Goal: Task Accomplishment & Management: Use online tool/utility

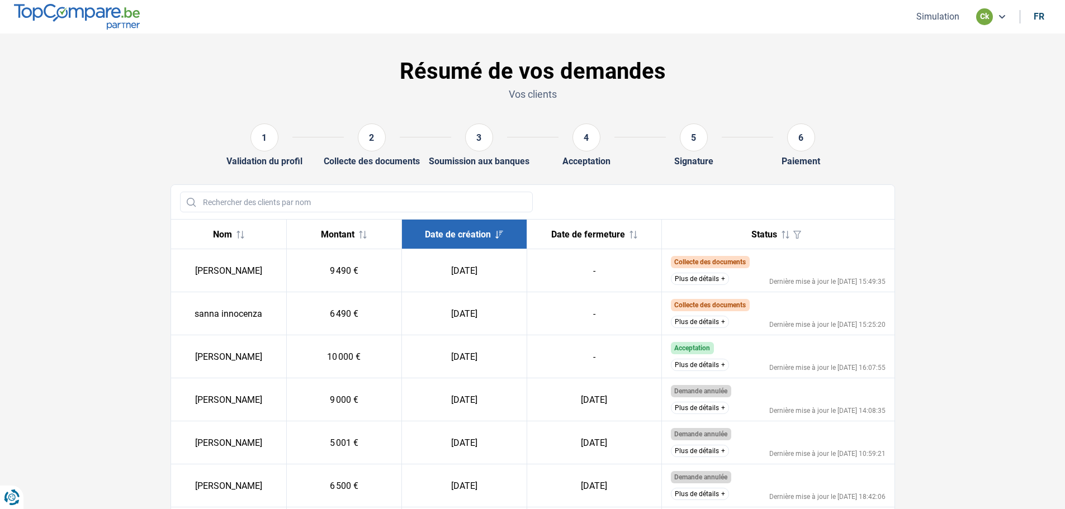
drag, startPoint x: 120, startPoint y: 95, endPoint x: 110, endPoint y: 16, distance: 79.5
click at [120, 94] on section "Résumé de vos demandes Vos clients 1 Validation du profil 2 Collecte des docume…" at bounding box center [532, 474] width 1065 height 880
click at [928, 14] on button "Simulation" at bounding box center [938, 17] width 50 height 12
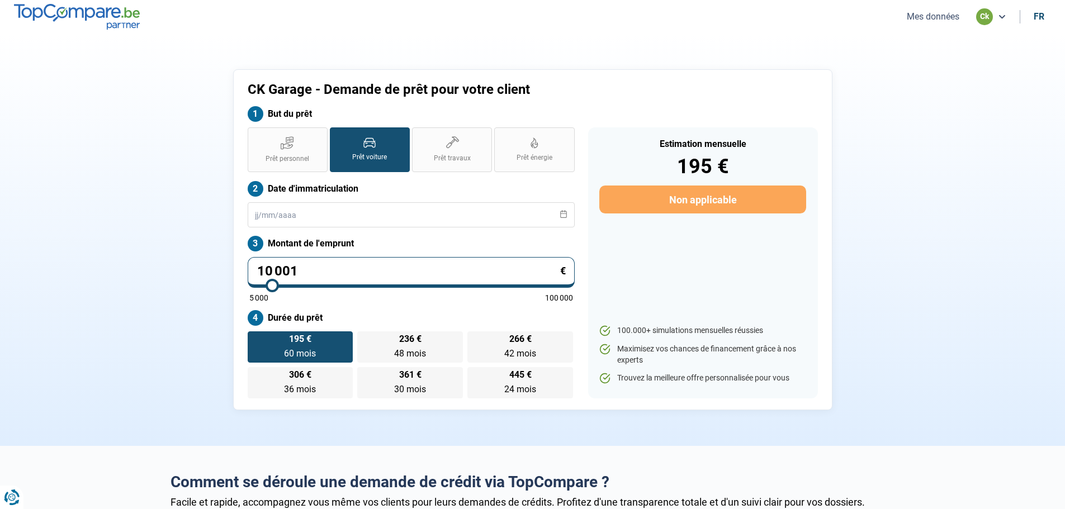
click at [312, 267] on input "10 001" at bounding box center [411, 272] width 327 height 31
type input "1 000"
type input "5000"
type input "100"
type input "5000"
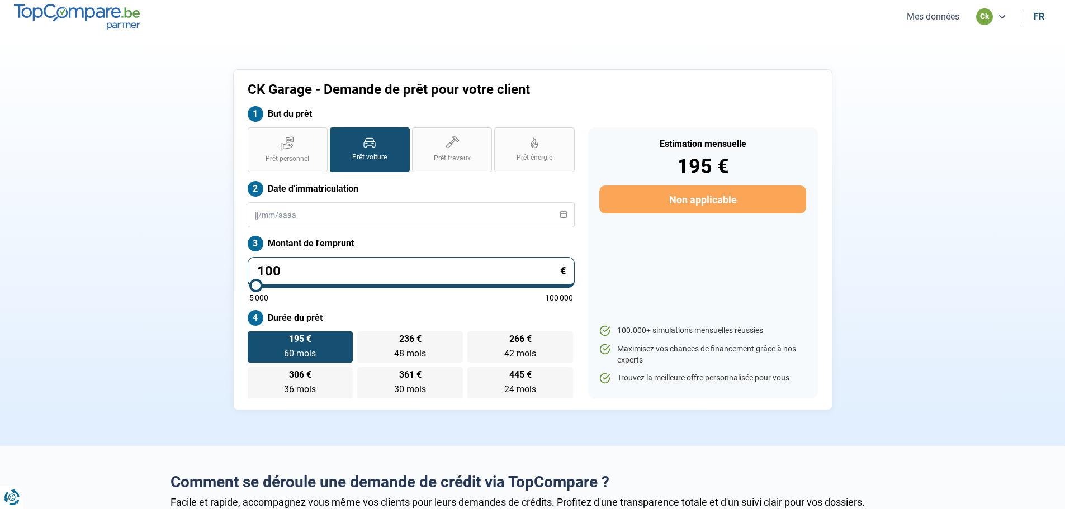
type input "10"
type input "5000"
type input "1"
type input "5000"
type input "0"
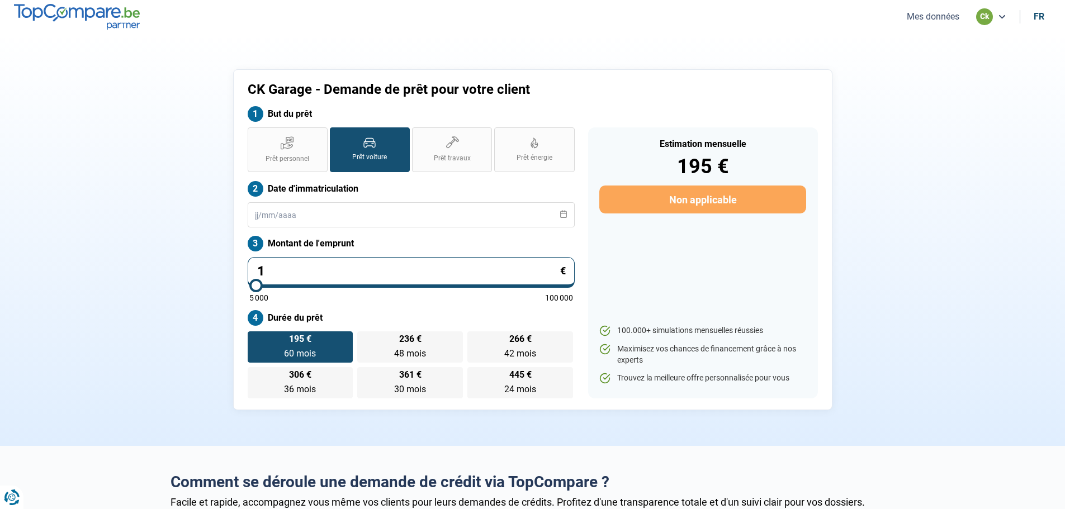
type input "5000"
type input "8"
type input "5000"
type input "85"
type input "5000"
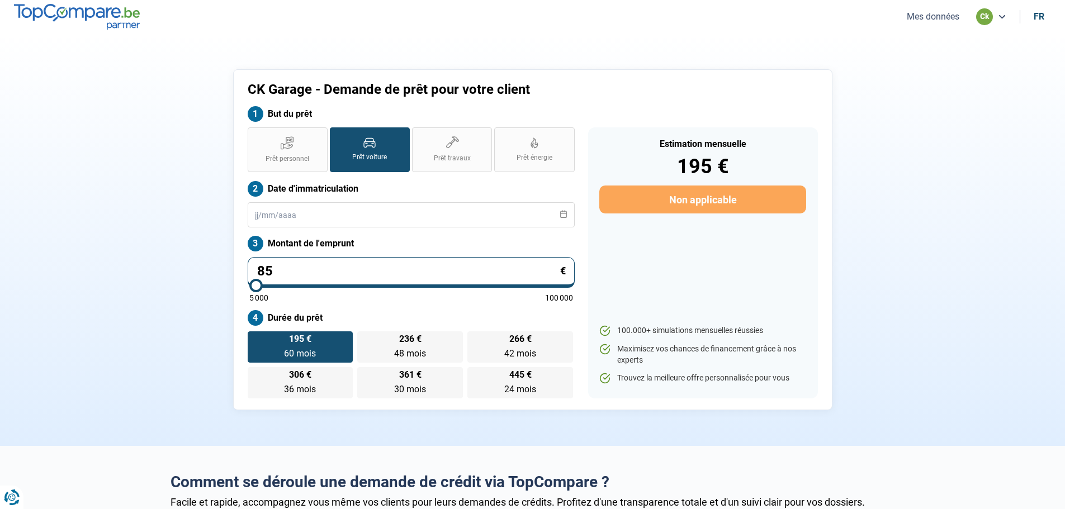
type input "850"
type input "5000"
type input "8 500"
type input "8500"
type input "8 500"
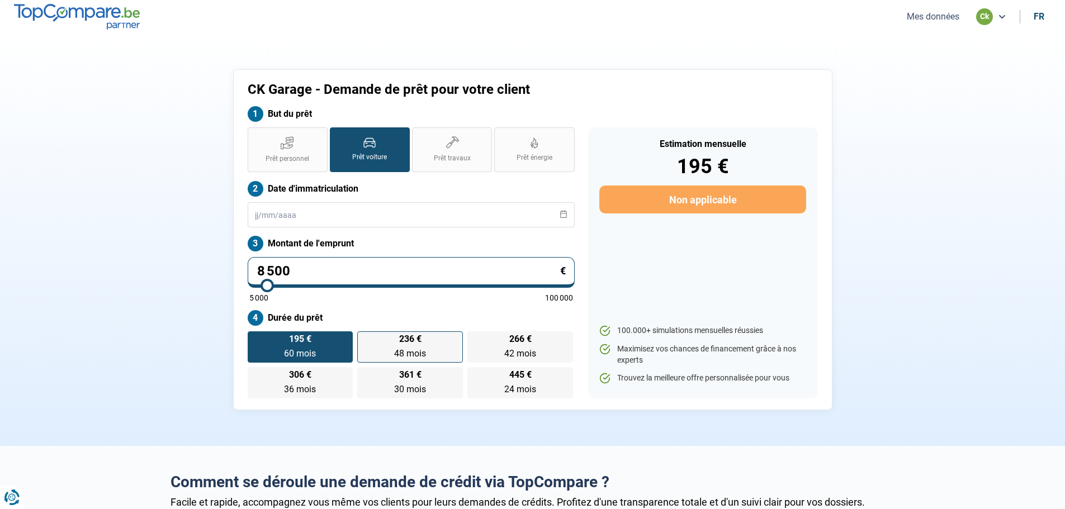
radio input "true"
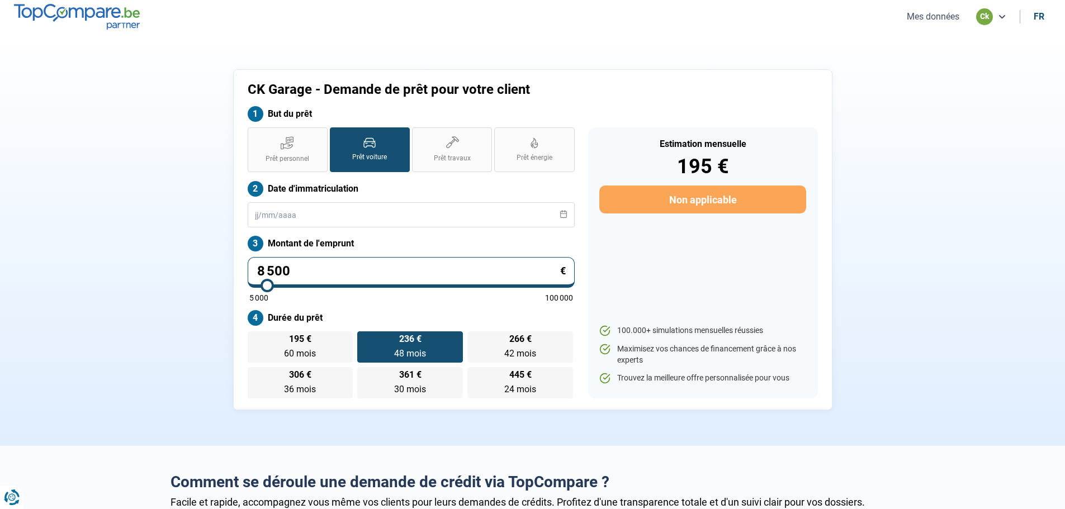
click at [394, 347] on div "195 € 60 mois 60 mois 236 € 48 mois 48 mois 266 € 42 mois 42 mois 306 € 36 mois…" at bounding box center [411, 364] width 327 height 67
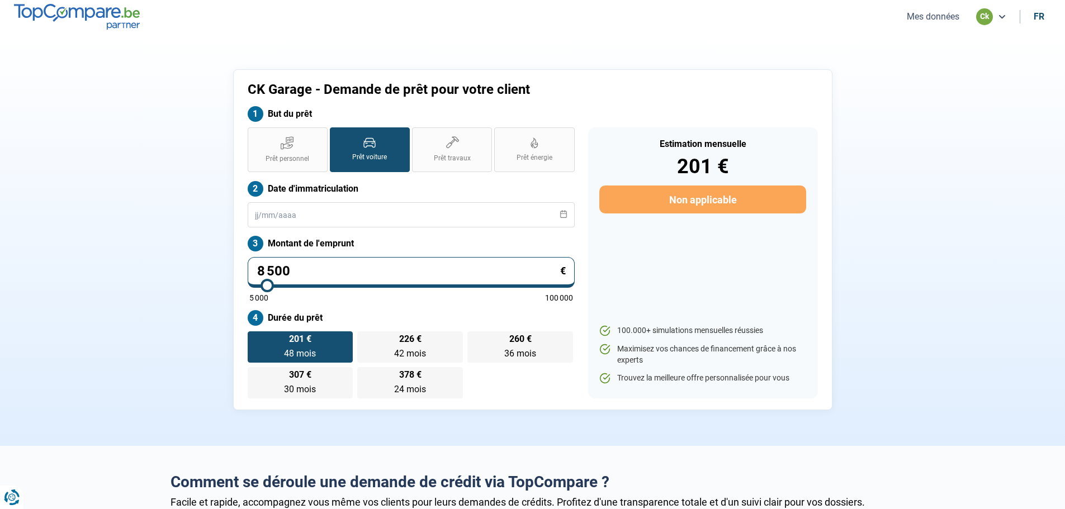
click at [299, 349] on span "48 mois" at bounding box center [300, 353] width 32 height 11
click at [255, 339] on input "201 € 48 mois 48 mois" at bounding box center [251, 334] width 7 height 7
click at [953, 212] on section "CK Garage - Demande de prêt pour votre client But du prêt Prêt personnel Prêt v…" at bounding box center [532, 240] width 1065 height 413
drag, startPoint x: 837, startPoint y: 115, endPoint x: 214, endPoint y: 80, distance: 623.7
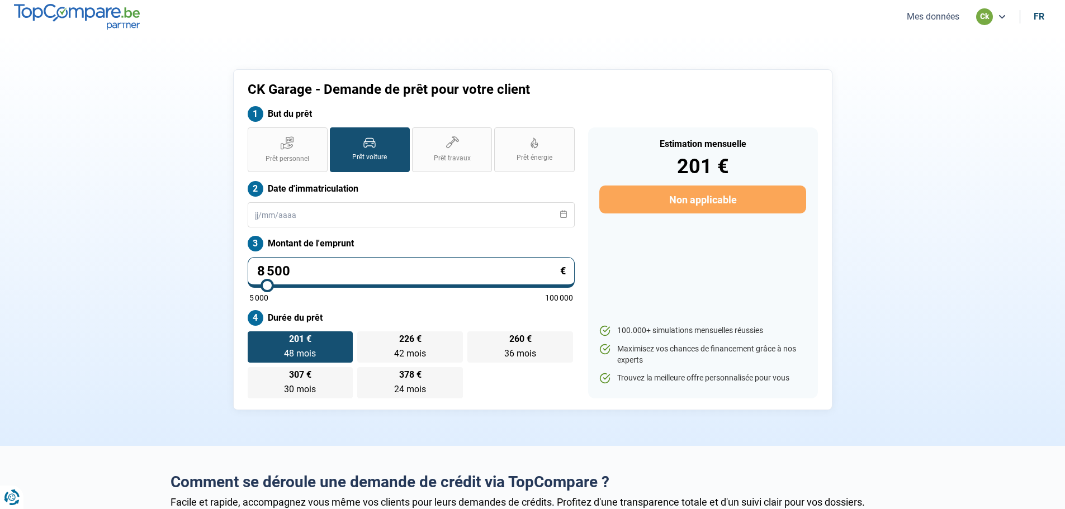
click at [836, 115] on div "CK Garage - Demande de prêt pour votre client But du prêt Prêt personnel Prêt v…" at bounding box center [533, 239] width 738 height 341
